Goal: Task Accomplishment & Management: Manage account settings

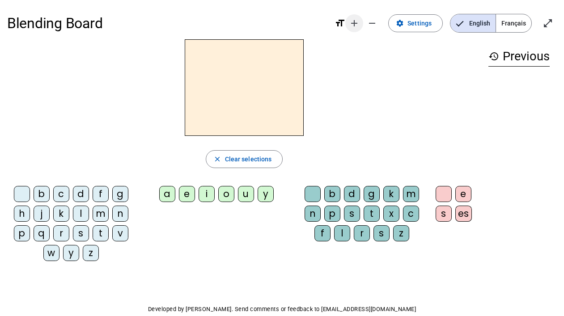
click at [355, 22] on mat-icon "add" at bounding box center [354, 23] width 11 height 11
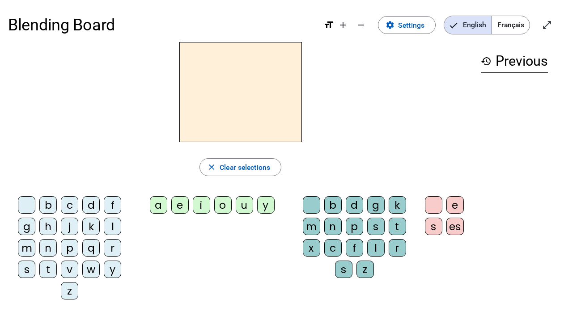
click at [516, 28] on span "Français" at bounding box center [511, 25] width 38 height 18
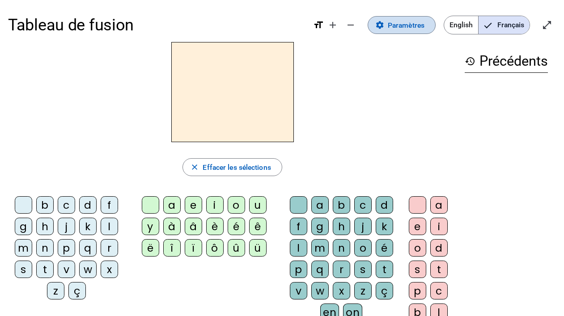
click at [389, 28] on span "Paramètres" at bounding box center [406, 25] width 37 height 12
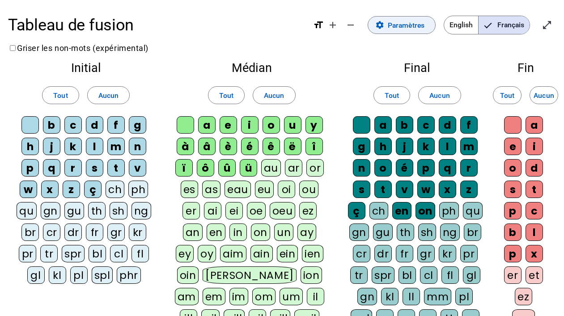
click at [389, 28] on span "Paramètres" at bounding box center [406, 25] width 37 height 12
click at [502, 26] on span "Français" at bounding box center [503, 25] width 51 height 18
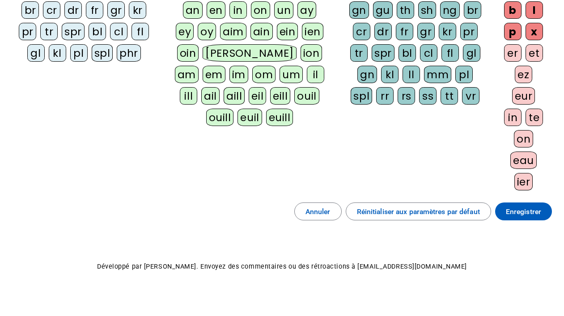
scroll to position [232, 0]
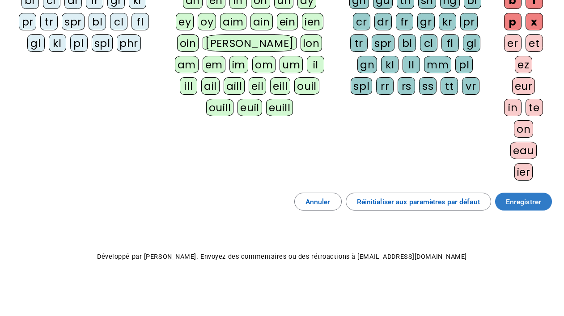
click at [543, 207] on span at bounding box center [523, 201] width 57 height 21
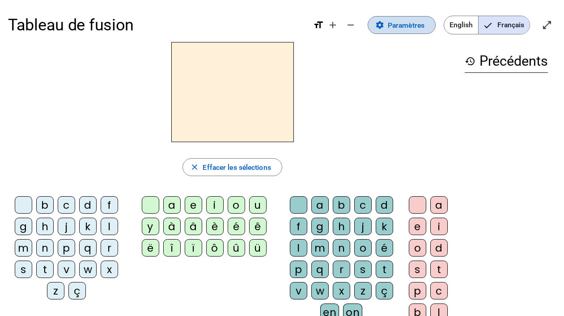
click at [396, 28] on span "Paramètres" at bounding box center [406, 25] width 37 height 12
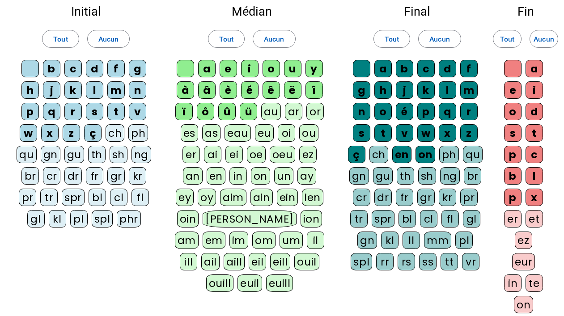
scroll to position [57, 0]
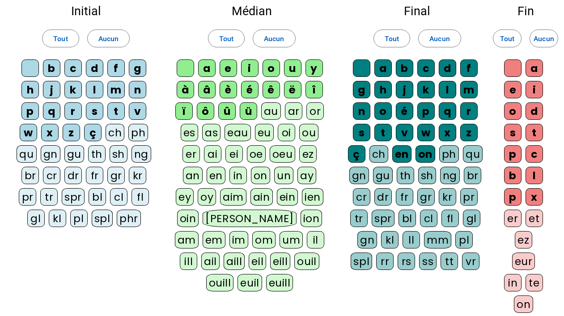
click at [411, 238] on div "ll" at bounding box center [410, 239] width 17 height 17
click at [432, 237] on div "mm" at bounding box center [437, 239] width 27 height 17
click at [386, 260] on div "rr" at bounding box center [384, 261] width 17 height 17
click at [427, 262] on div "ss" at bounding box center [427, 261] width 17 height 17
click at [455, 263] on div "tt" at bounding box center [448, 261] width 17 height 17
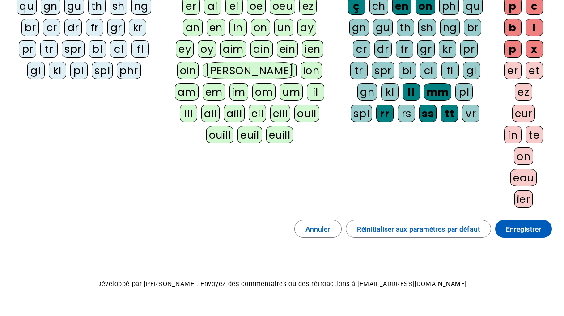
scroll to position [211, 0]
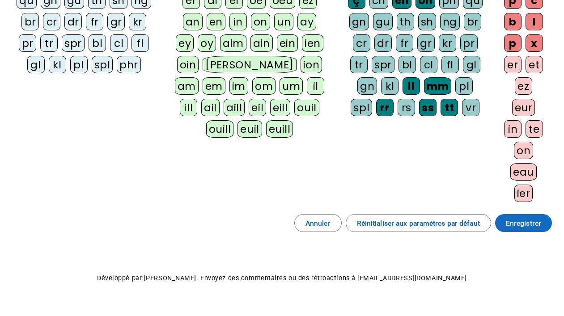
click at [518, 222] on span "Enregistrer" at bounding box center [523, 223] width 35 height 12
